Goal: Check status: Check status

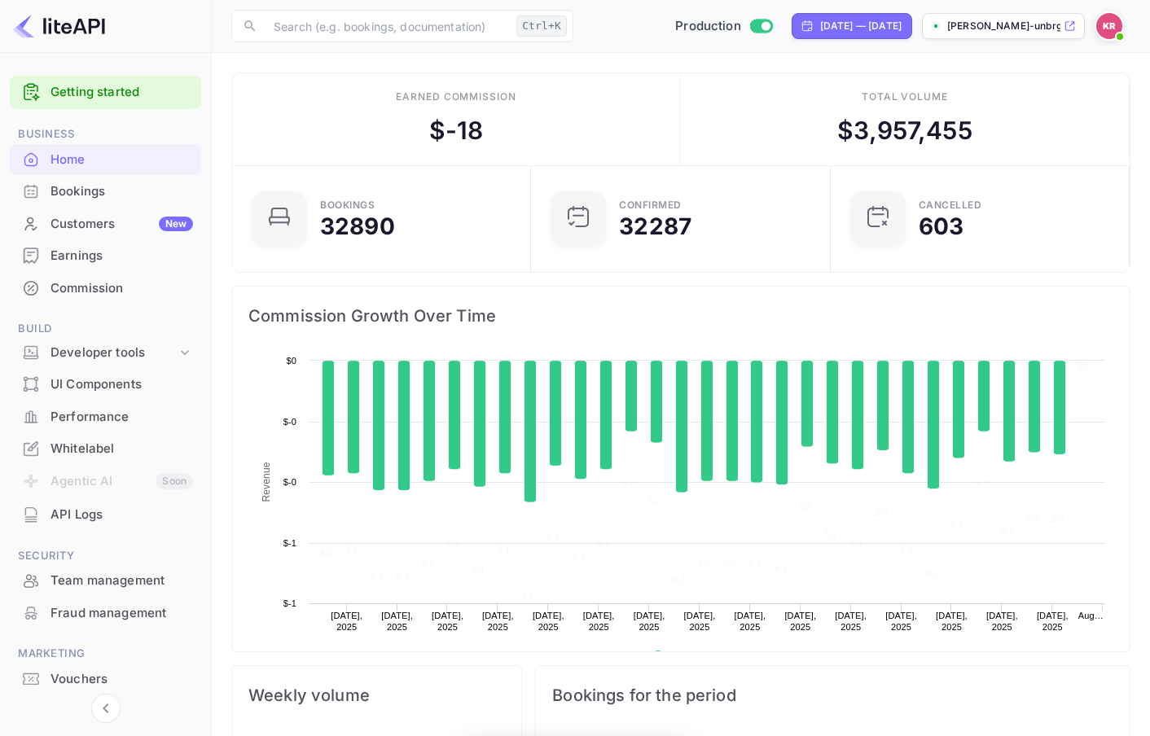
scroll to position [253, 278]
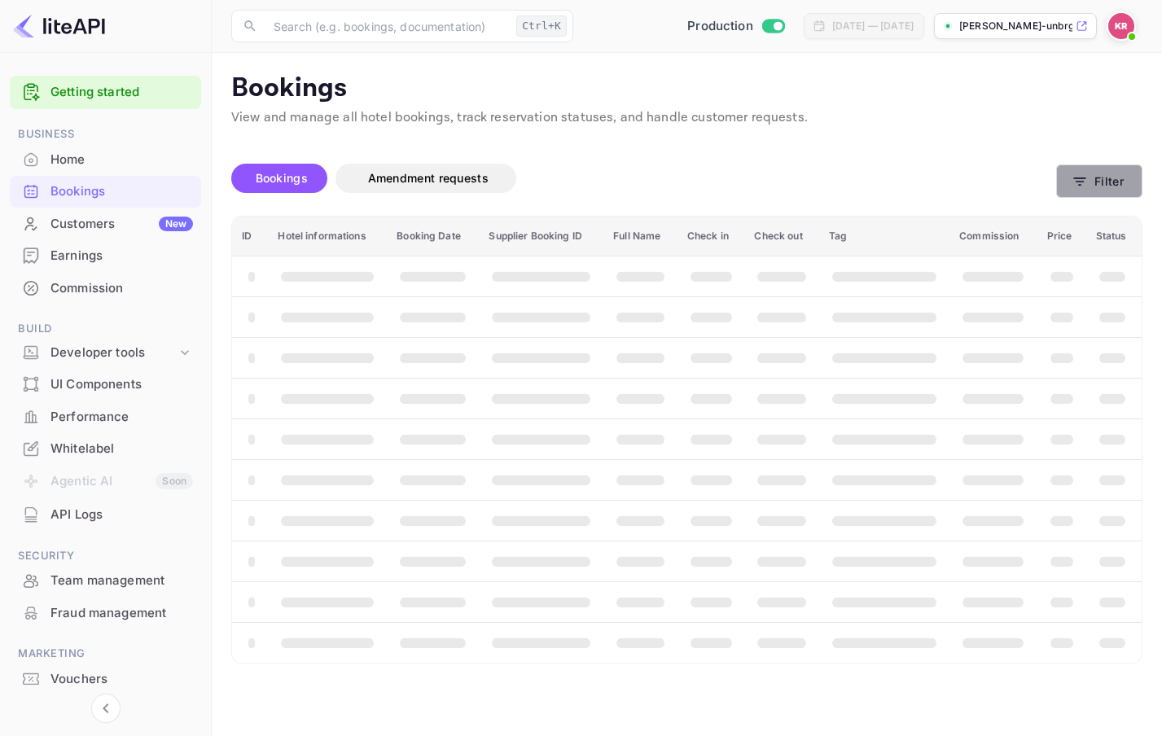
click at [1065, 182] on button "Filter" at bounding box center [1099, 181] width 86 height 33
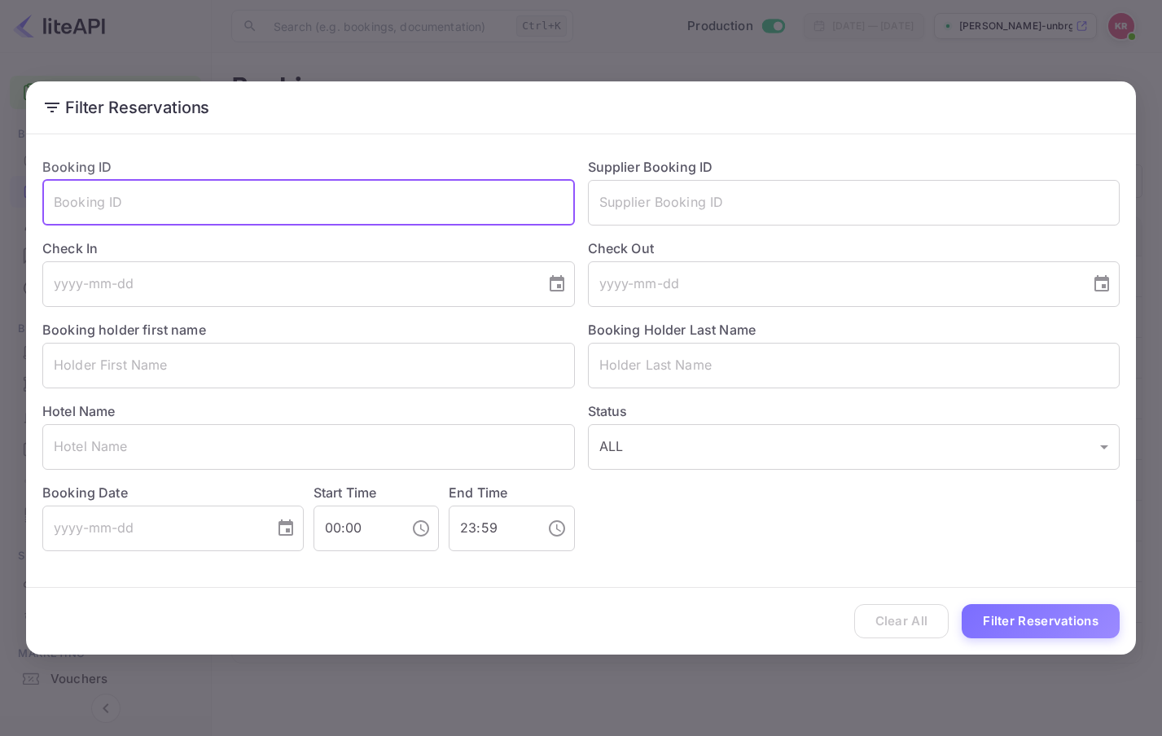
click at [137, 198] on input "text" at bounding box center [308, 203] width 533 height 46
paste input "6FcG_mMB9"
type input "6FcG_mMB9"
click at [962, 604] on button "Filter Reservations" at bounding box center [1041, 621] width 158 height 35
